Goal: Information Seeking & Learning: Learn about a topic

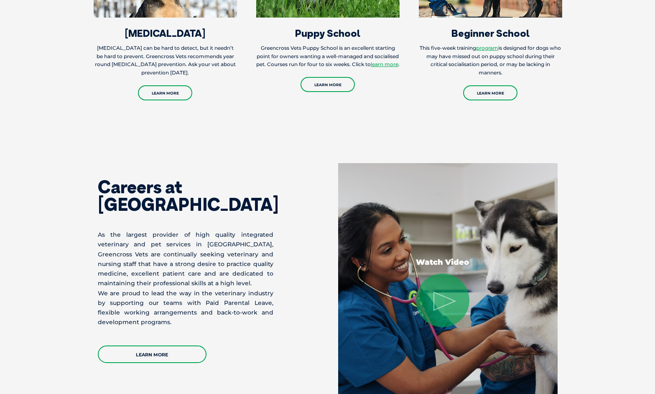
scroll to position [1179, 0]
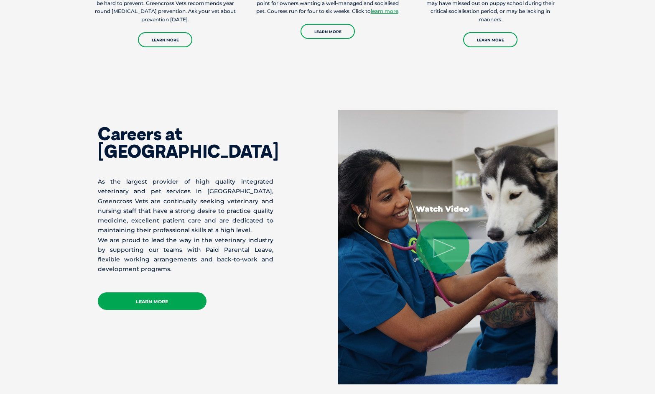
click at [169, 300] on link "Learn More" at bounding box center [152, 301] width 109 height 18
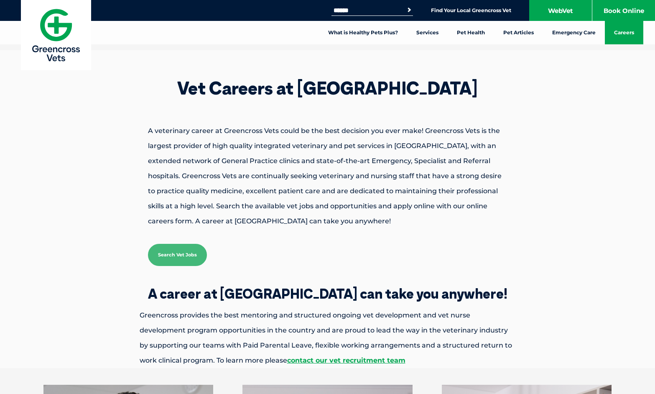
click at [188, 259] on link "Search Vet Jobs" at bounding box center [177, 255] width 59 height 22
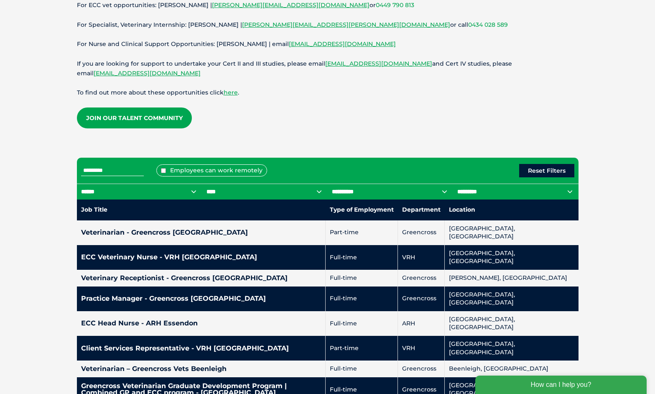
scroll to position [256, 0]
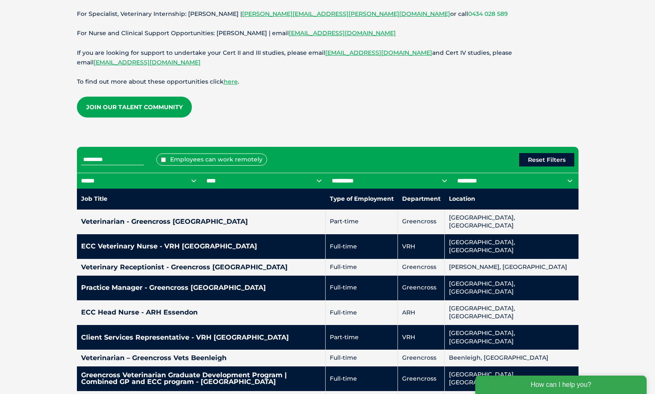
select select "***"
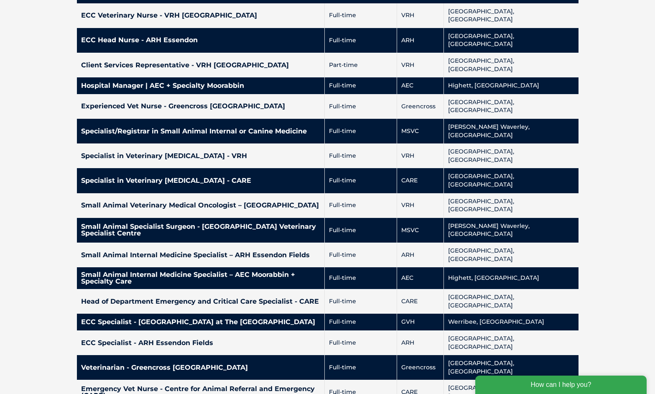
scroll to position [465, 0]
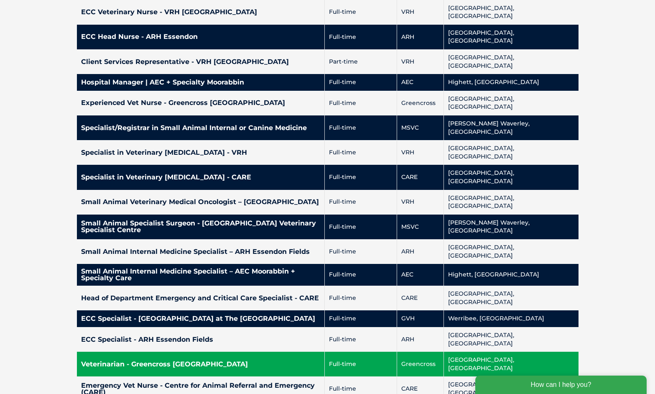
click at [183, 361] on h4 "Veterinarian - Greencross [GEOGRAPHIC_DATA]" at bounding box center [200, 364] width 239 height 7
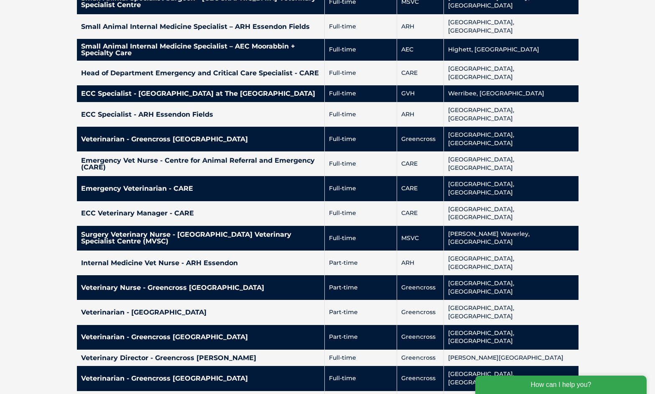
scroll to position [687, 0]
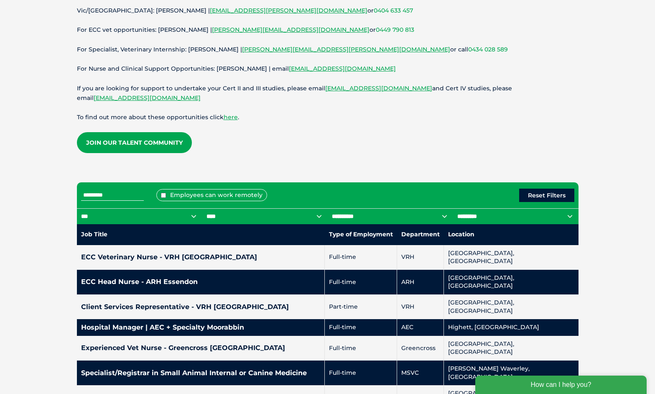
scroll to position [215, 0]
